Goal: Transaction & Acquisition: Purchase product/service

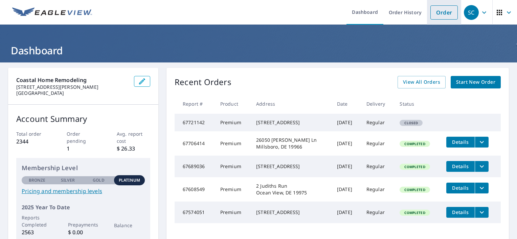
click at [442, 13] on link "Order" at bounding box center [443, 12] width 27 height 14
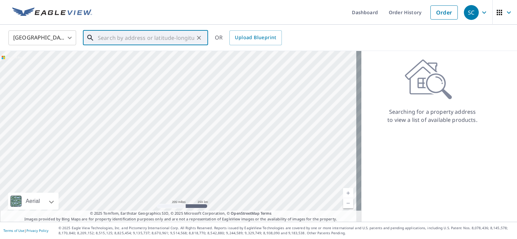
drag, startPoint x: 131, startPoint y: 26, endPoint x: 126, endPoint y: 37, distance: 12.1
paste input "[STREET_ADDRESS]"
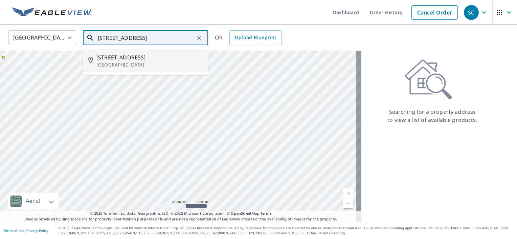
click at [154, 61] on span "[STREET_ADDRESS]" at bounding box center [149, 57] width 106 height 8
type input "[STREET_ADDRESS]"
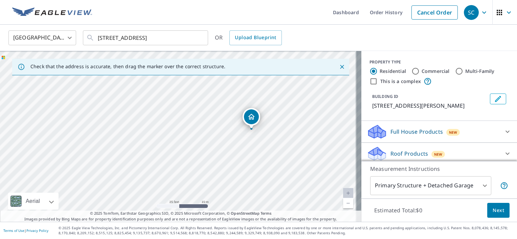
drag, startPoint x: 176, startPoint y: 169, endPoint x: 226, endPoint y: 170, distance: 50.1
click at [226, 170] on div "[STREET_ADDRESS]" at bounding box center [180, 136] width 361 height 171
drag, startPoint x: 254, startPoint y: 118, endPoint x: 265, endPoint y: 108, distance: 14.6
drag, startPoint x: 265, startPoint y: 126, endPoint x: 266, endPoint y: 134, distance: 7.8
click at [266, 134] on div "[STREET_ADDRESS]" at bounding box center [180, 136] width 361 height 171
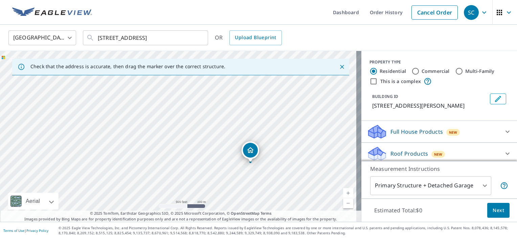
drag, startPoint x: 275, startPoint y: 127, endPoint x: 260, endPoint y: 146, distance: 24.3
drag, startPoint x: 79, startPoint y: 152, endPoint x: 131, endPoint y: 118, distance: 61.6
drag, startPoint x: 251, startPoint y: 95, endPoint x: 207, endPoint y: 188, distance: 102.7
click at [225, 174] on div "[STREET_ADDRESS][PERSON_NAME]" at bounding box center [180, 136] width 361 height 171
drag, startPoint x: 193, startPoint y: 192, endPoint x: 252, endPoint y: 100, distance: 108.4
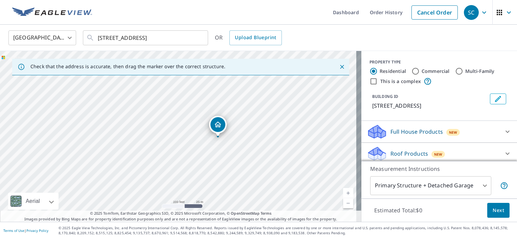
drag, startPoint x: 238, startPoint y: 128, endPoint x: 279, endPoint y: 126, distance: 40.7
click at [279, 126] on div "[STREET_ADDRESS]" at bounding box center [180, 136] width 361 height 171
drag, startPoint x: 210, startPoint y: 162, endPoint x: 210, endPoint y: 132, distance: 30.8
drag, startPoint x: 279, startPoint y: 91, endPoint x: 303, endPoint y: 55, distance: 43.2
click at [303, 55] on div "[STREET_ADDRESS]" at bounding box center [180, 136] width 361 height 171
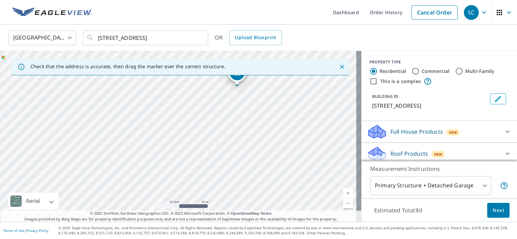
drag, startPoint x: 282, startPoint y: 104, endPoint x: 222, endPoint y: 81, distance: 64.2
click at [277, 134] on div "[STREET_ADDRESS]" at bounding box center [180, 136] width 361 height 171
drag, startPoint x: 232, startPoint y: 77, endPoint x: 192, endPoint y: 138, distance: 71.8
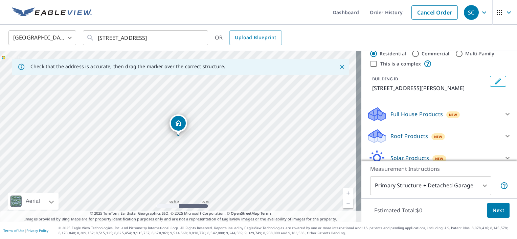
scroll to position [47, 0]
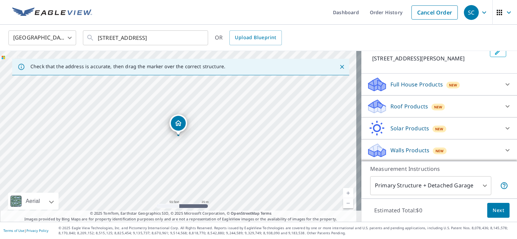
click at [392, 116] on div "Roof Products New Premium $21.75 - $69.5 QuickSquares™ $18 Gutter $13.75 Bid Pe…" at bounding box center [439, 107] width 156 height 22
click at [503, 106] on icon at bounding box center [507, 106] width 8 height 8
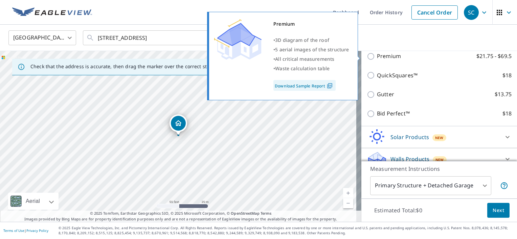
click at [377, 55] on p "Premium" at bounding box center [389, 56] width 24 height 8
click at [377, 55] on input "Premium $21.75 - $69.5" at bounding box center [372, 56] width 10 height 8
checkbox input "true"
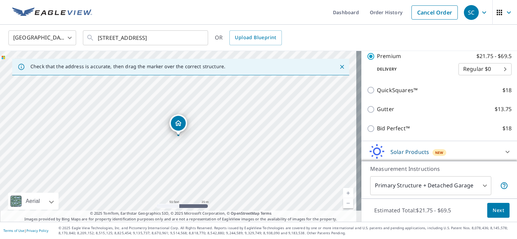
click at [493, 208] on span "Next" at bounding box center [497, 211] width 11 height 8
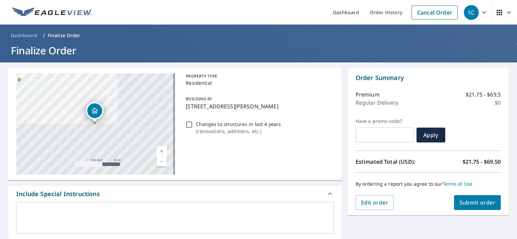
click at [477, 203] on span "Submit order" at bounding box center [477, 202] width 36 height 7
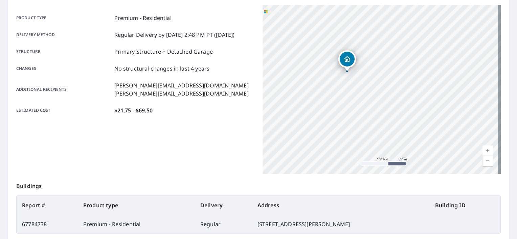
scroll to position [101, 0]
